Goal: Transaction & Acquisition: Subscribe to service/newsletter

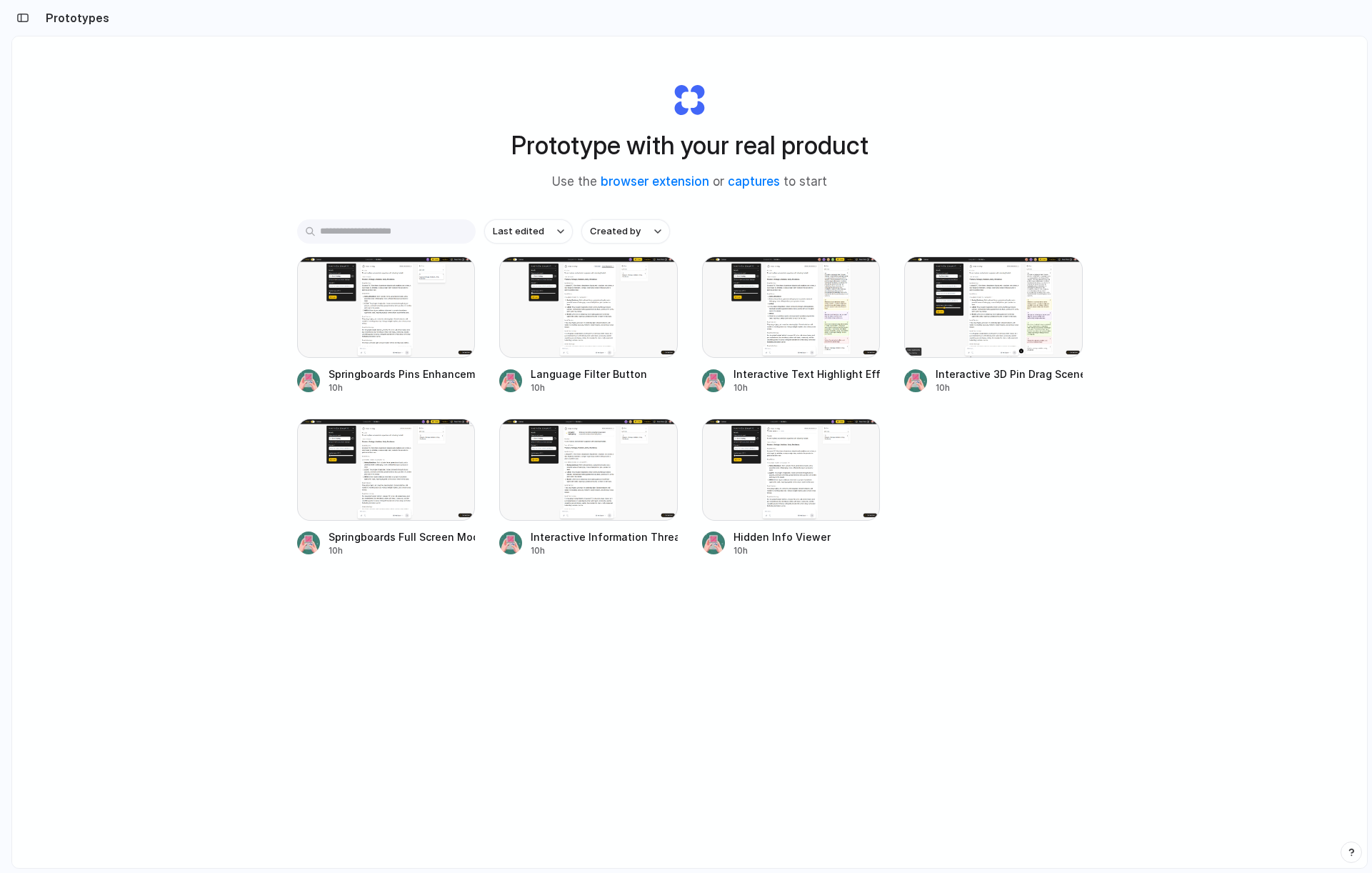
click at [963, 559] on div "Last edited Created by Springboards Pins Enhancement 10h Language Filter Button…" at bounding box center [690, 432] width 786 height 427
click at [598, 476] on div at bounding box center [588, 470] width 178 height 101
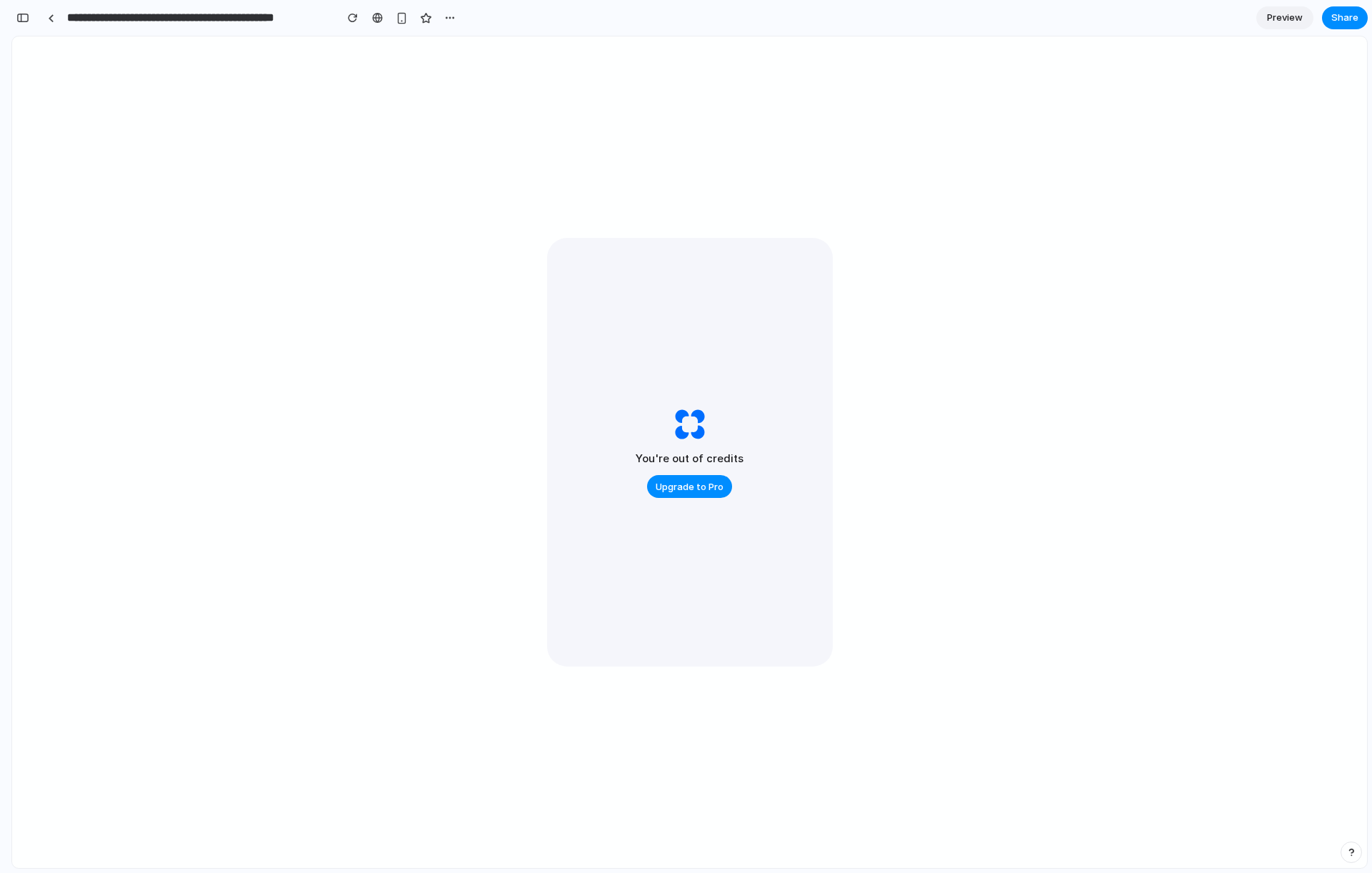
scroll to position [78, 0]
click at [1363, 14] on button "Share" at bounding box center [1345, 18] width 46 height 23
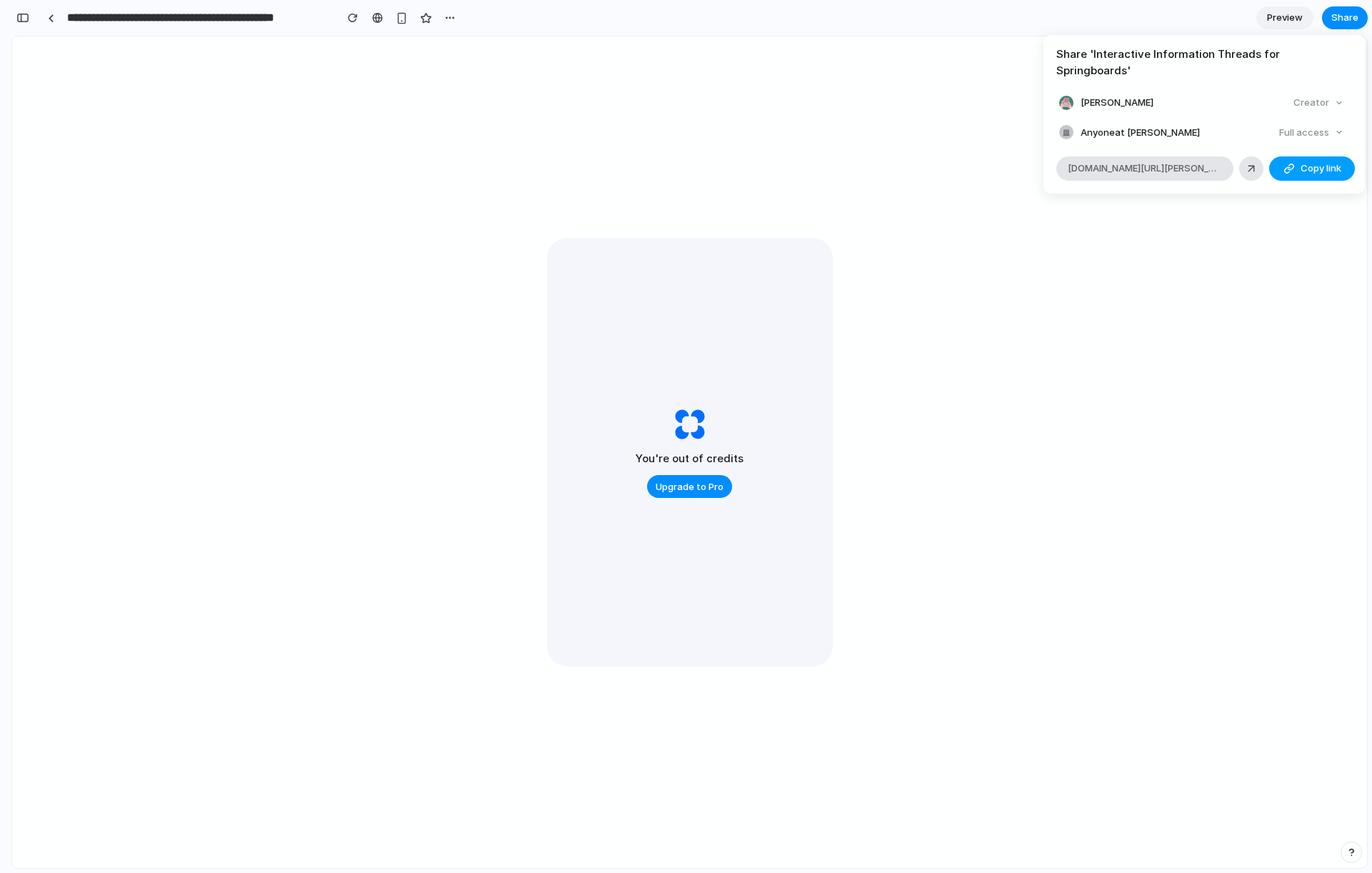
click at [1321, 161] on span "Copy link" at bounding box center [1321, 168] width 41 height 15
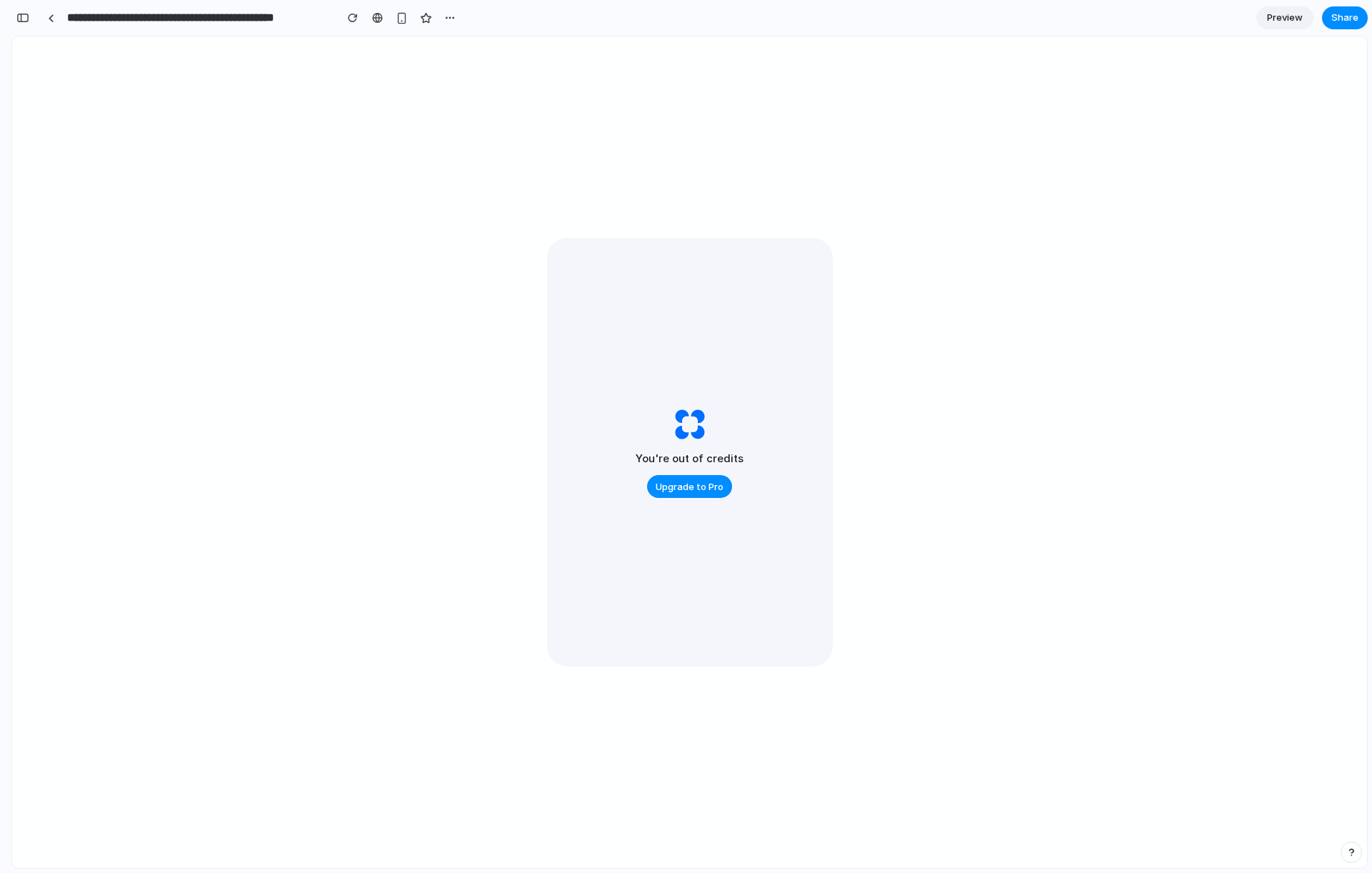
click at [696, 485] on div "Share ' Interactive Information Threads for Springboards ' [PERSON_NAME] Creato…" at bounding box center [686, 436] width 1372 height 873
click at [701, 486] on span "Upgrade to Pro" at bounding box center [690, 487] width 68 height 15
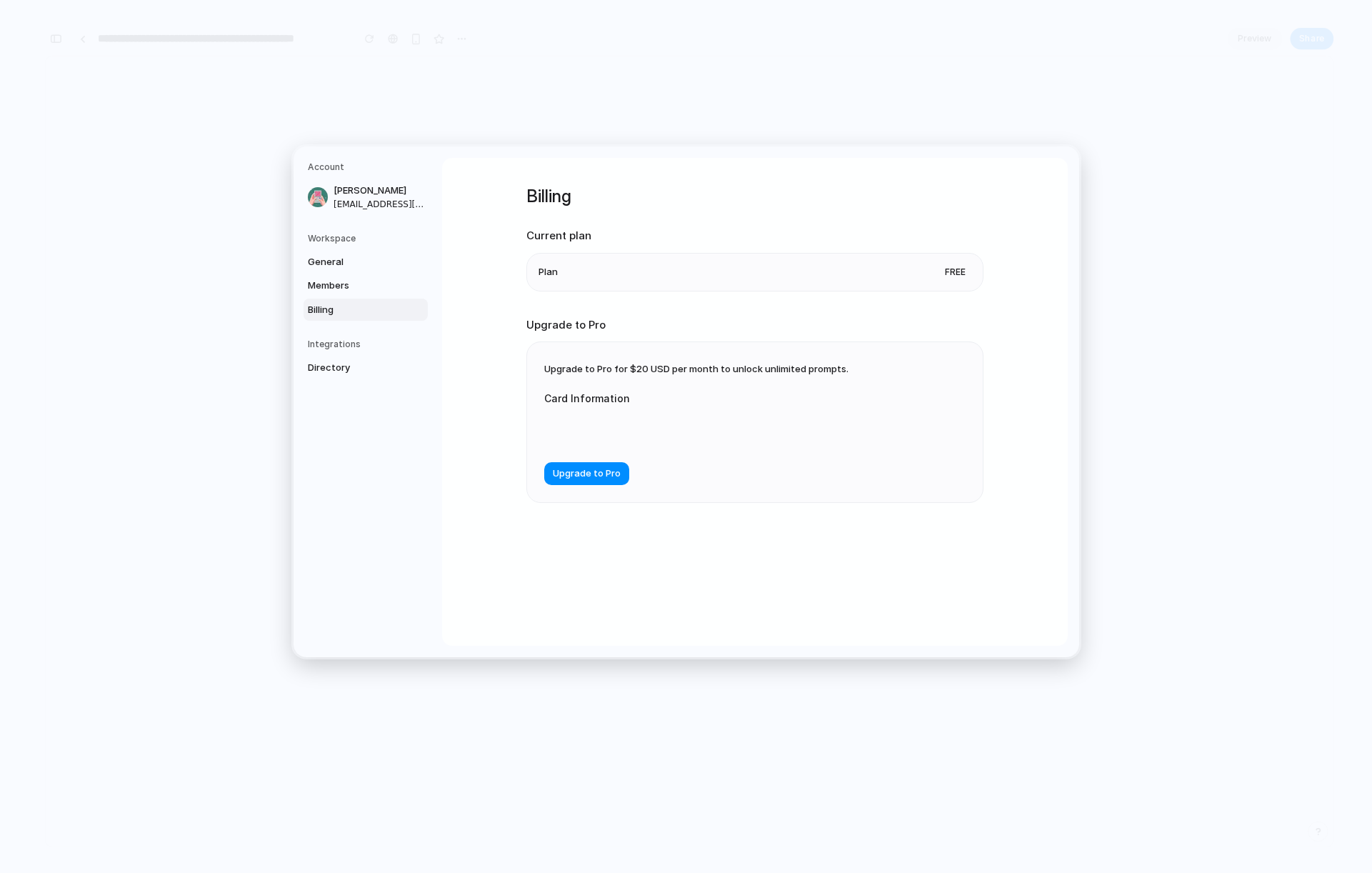
drag, startPoint x: 621, startPoint y: 367, endPoint x: 814, endPoint y: 368, distance: 193.0
click at [814, 368] on span "Upgrade to Pro for $20 USD per month to unlock unlimited prompts." at bounding box center [697, 368] width 304 height 12
drag, startPoint x: 682, startPoint y: 370, endPoint x: 814, endPoint y: 371, distance: 132.0
click at [814, 371] on span "Upgrade to Pro for $20 USD per month to unlock unlimited prompts." at bounding box center [697, 368] width 304 height 12
click at [348, 366] on span "Directory" at bounding box center [353, 368] width 91 height 15
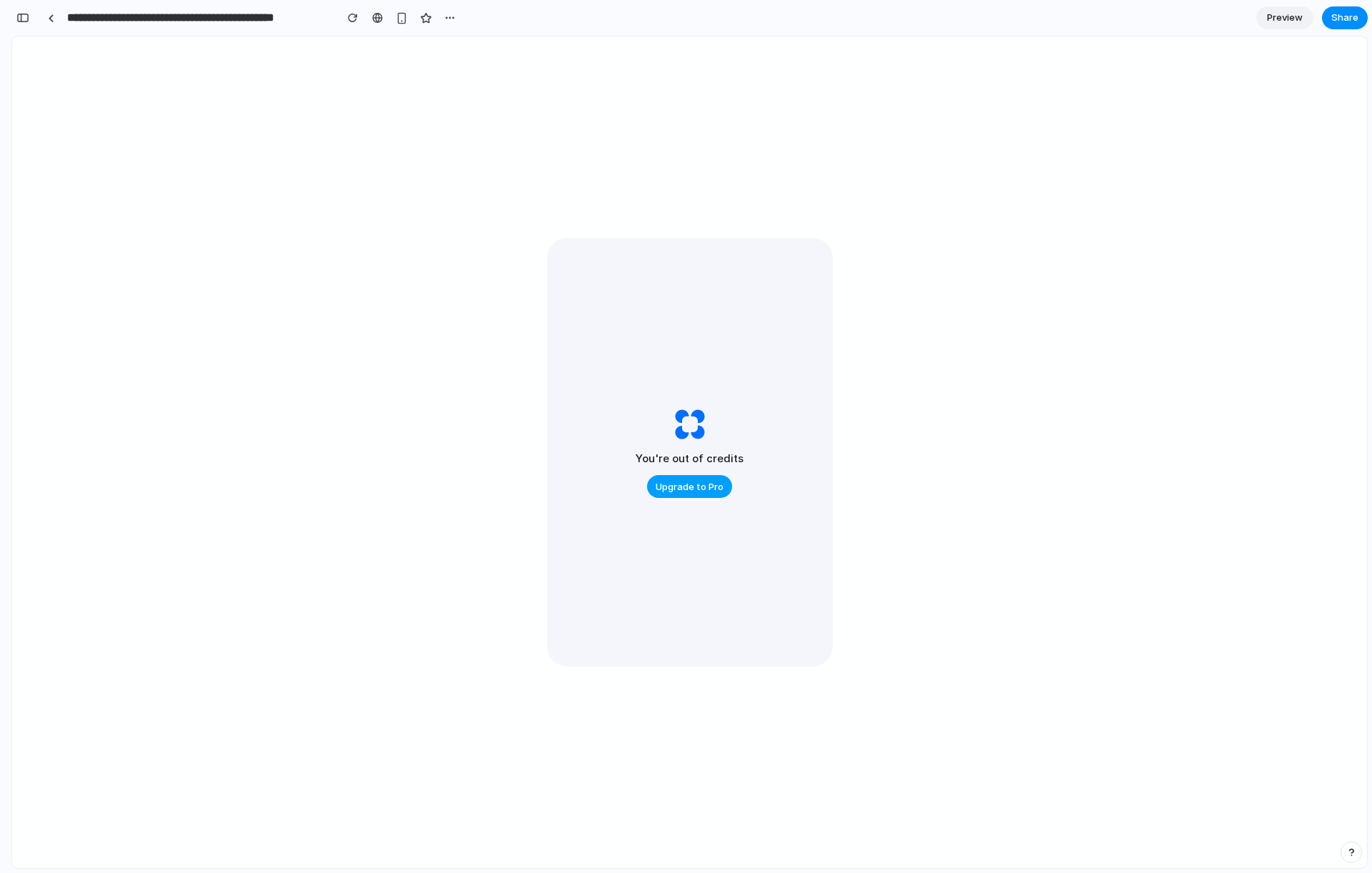
click at [691, 493] on span "Upgrade to Pro" at bounding box center [690, 487] width 68 height 15
